Goal: Check status: Check status

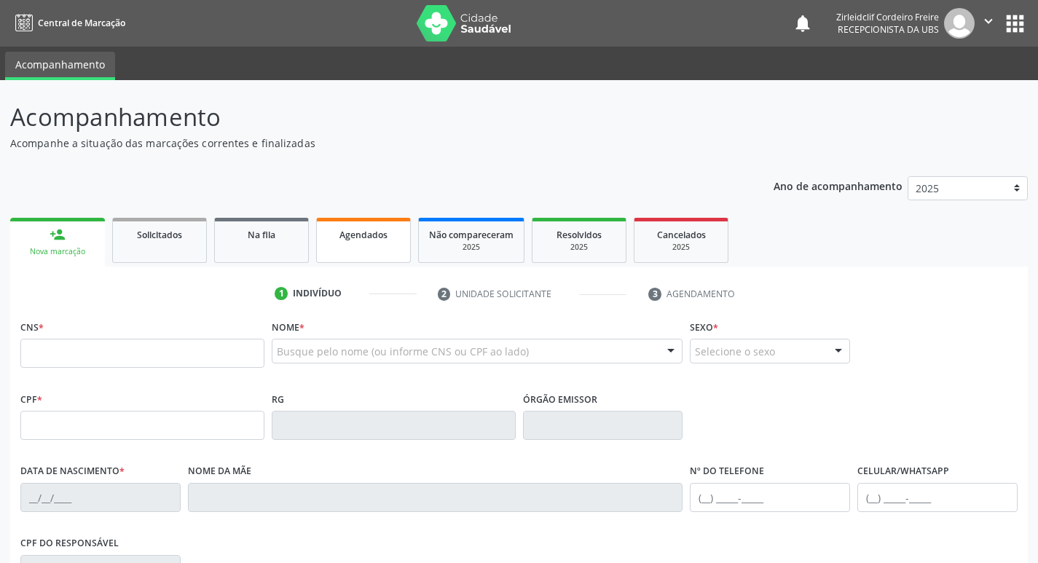
click at [361, 235] on span "Agendados" at bounding box center [363, 235] width 48 height 12
select select "8"
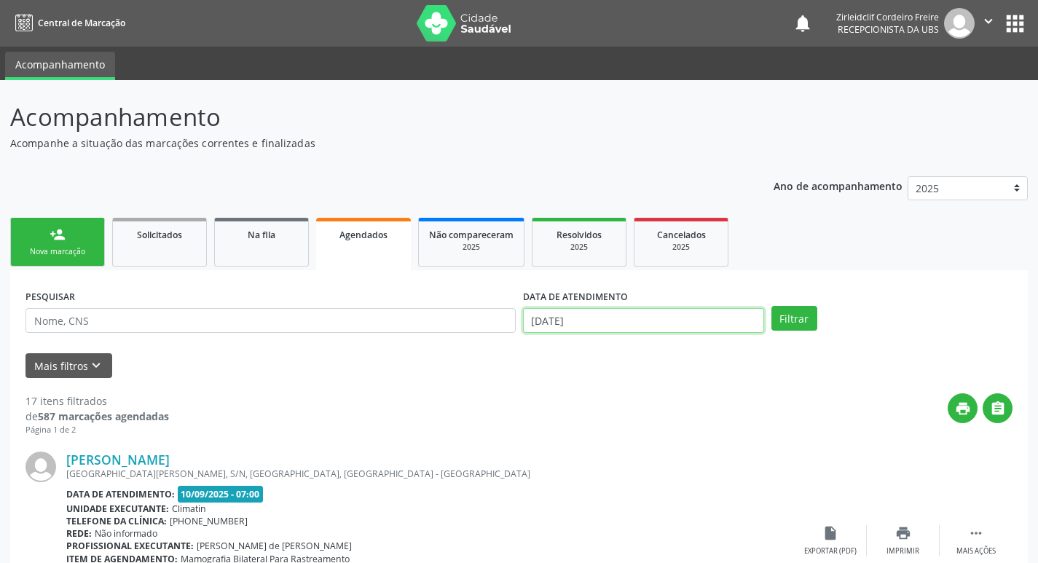
click at [569, 322] on body "Central de Marcação notifications Zirleidclif Cordeiro Freire Recepcionista da …" at bounding box center [519, 281] width 1038 height 563
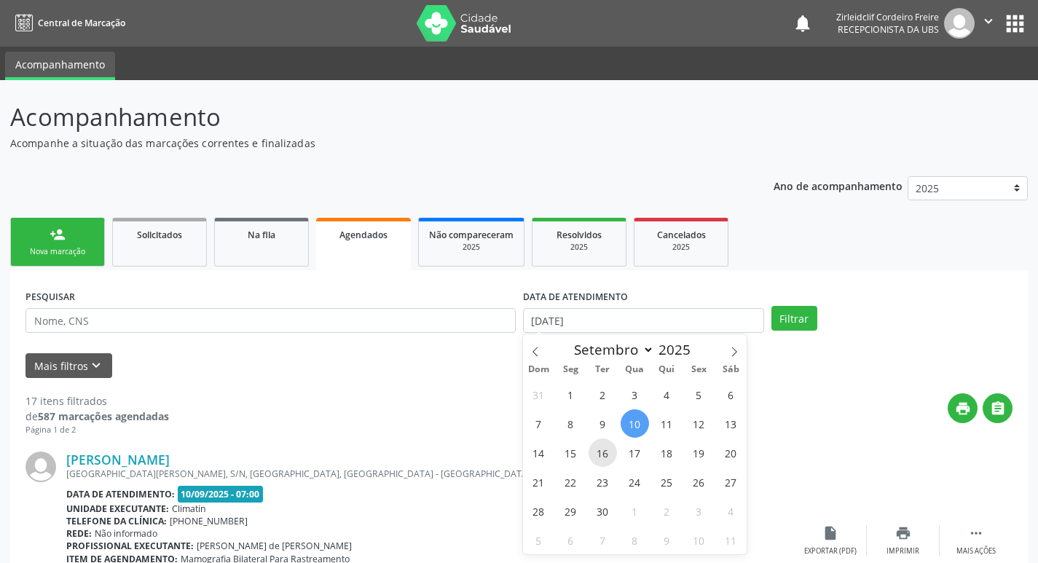
click at [594, 458] on span "16" at bounding box center [602, 452] width 28 height 28
type input "[DATE]"
click at [602, 452] on span "16" at bounding box center [602, 452] width 28 height 28
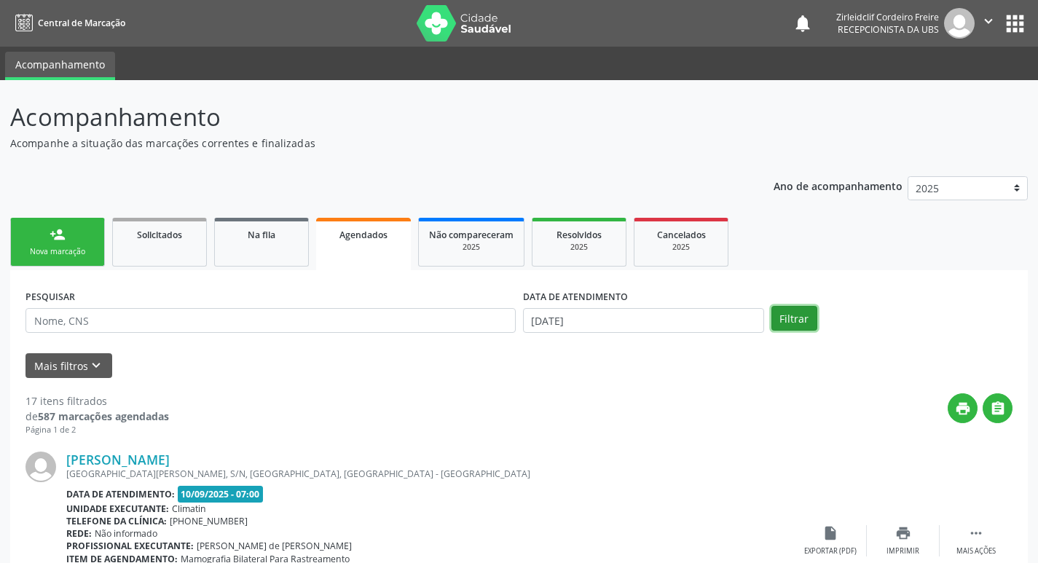
click at [793, 322] on button "Filtrar" at bounding box center [794, 318] width 46 height 25
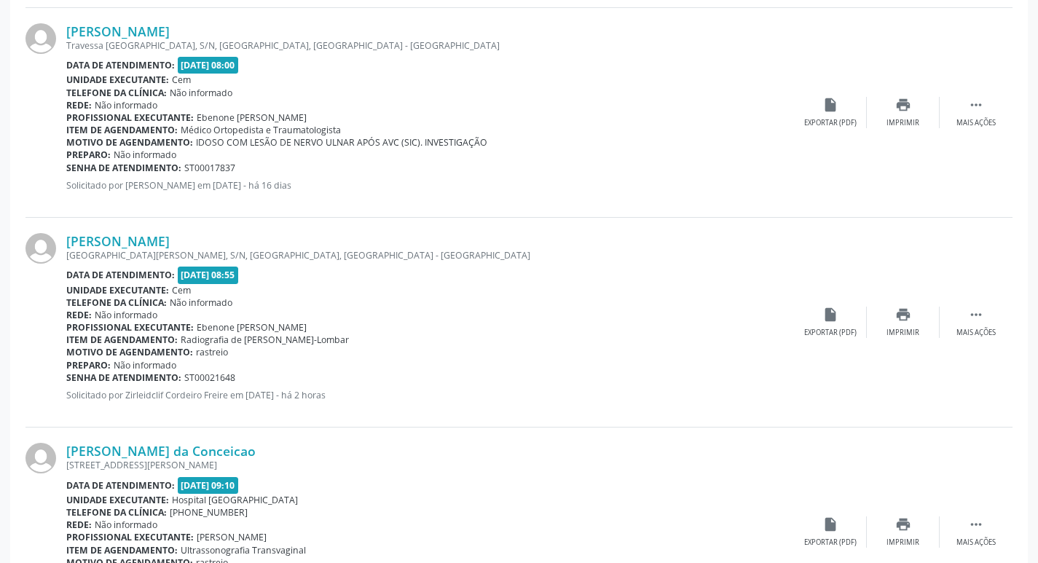
scroll to position [874, 0]
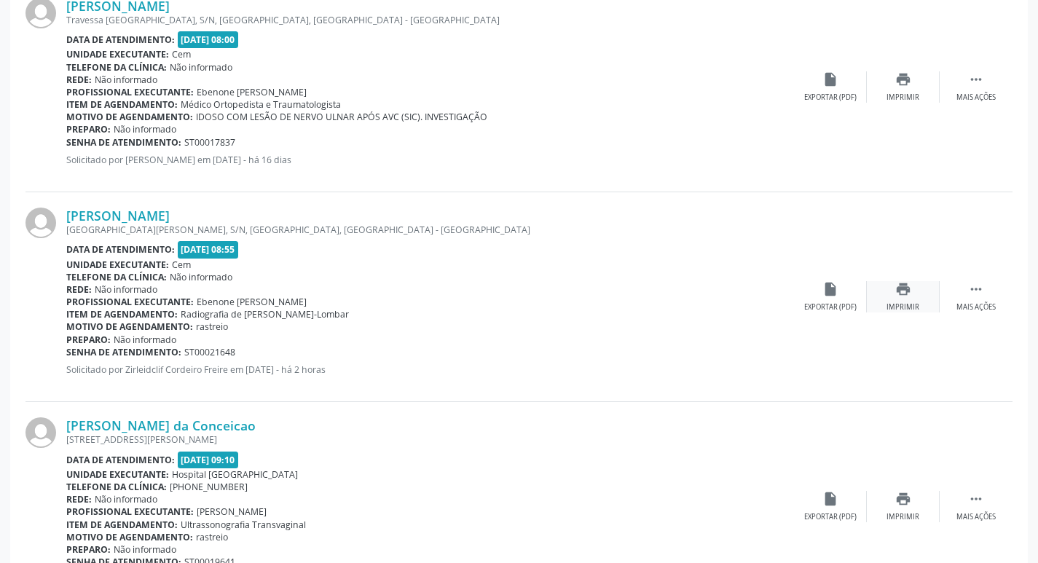
click at [918, 294] on div "print Imprimir" at bounding box center [903, 296] width 73 height 31
